Goal: Information Seeking & Learning: Learn about a topic

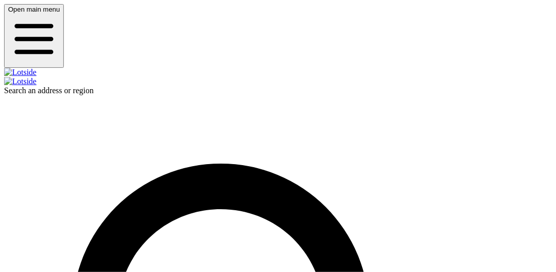
scroll to position [190, 0]
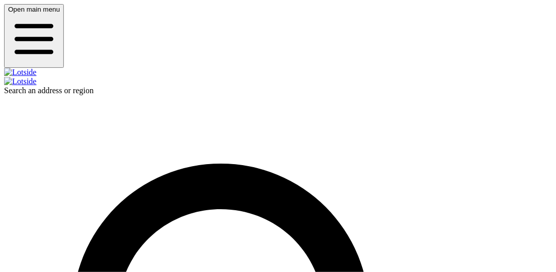
drag, startPoint x: 209, startPoint y: 60, endPoint x: 426, endPoint y: 173, distance: 244.6
drag, startPoint x: 426, startPoint y: 173, endPoint x: 206, endPoint y: 58, distance: 248.3
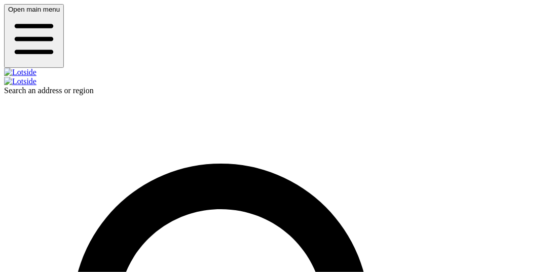
drag, startPoint x: 206, startPoint y: 58, endPoint x: 429, endPoint y: 178, distance: 253.3
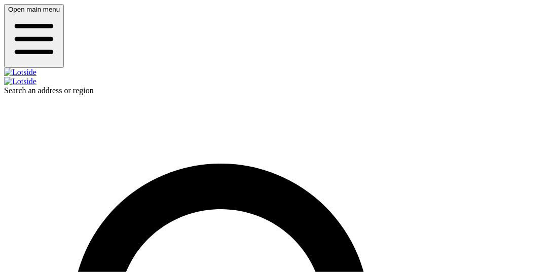
drag, startPoint x: 429, startPoint y: 178, endPoint x: 199, endPoint y: 49, distance: 264.6
drag, startPoint x: 206, startPoint y: 63, endPoint x: 365, endPoint y: 139, distance: 175.8
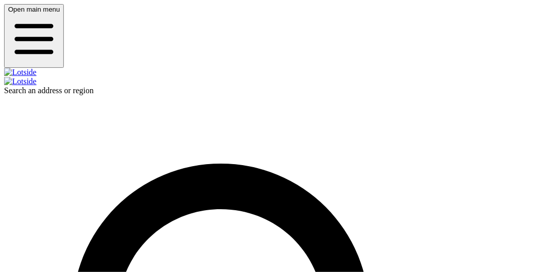
drag, startPoint x: 418, startPoint y: 175, endPoint x: 198, endPoint y: 54, distance: 251.4
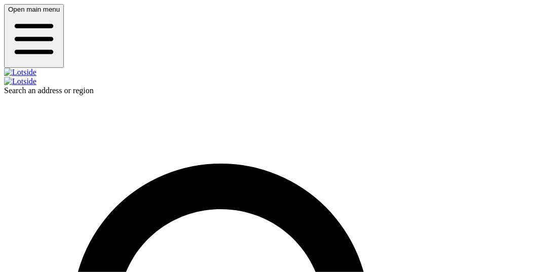
drag, startPoint x: 205, startPoint y: 58, endPoint x: 425, endPoint y: 177, distance: 250.2
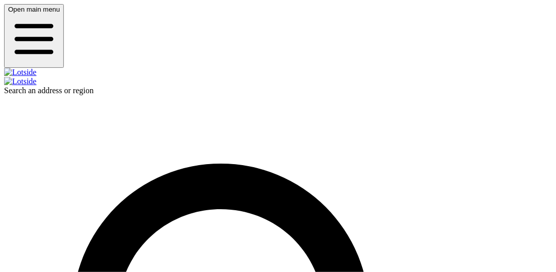
drag, startPoint x: 425, startPoint y: 177, endPoint x: 197, endPoint y: 57, distance: 258.0
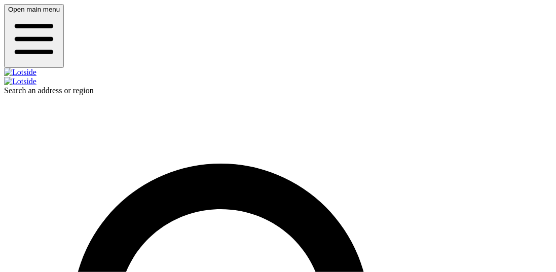
drag, startPoint x: 212, startPoint y: 61, endPoint x: 386, endPoint y: 153, distance: 197.1
